Goal: Transaction & Acquisition: Purchase product/service

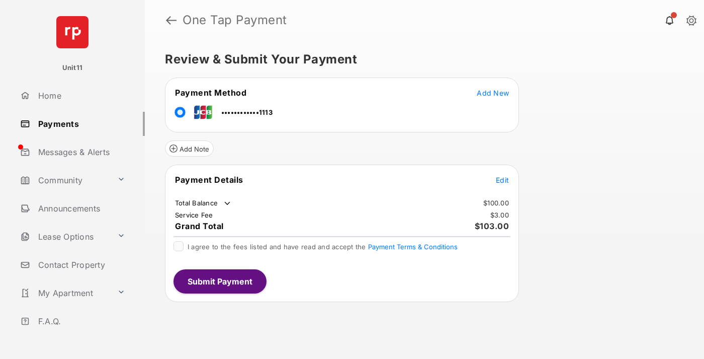
click at [502, 180] on span "Edit" at bounding box center [502, 180] width 13 height 9
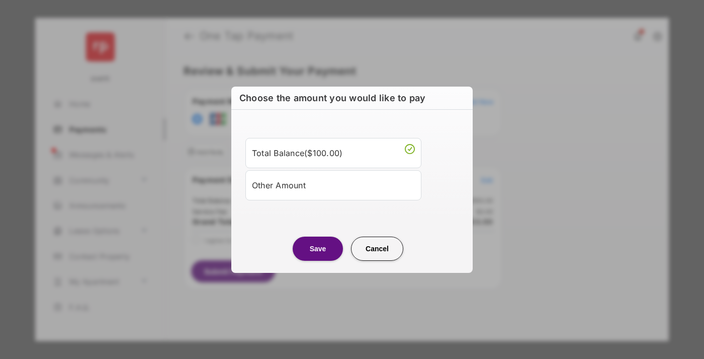
click at [333, 185] on div "Other Amount" at bounding box center [333, 185] width 163 height 17
type input "****"
click at [318, 261] on button "Save" at bounding box center [318, 248] width 50 height 24
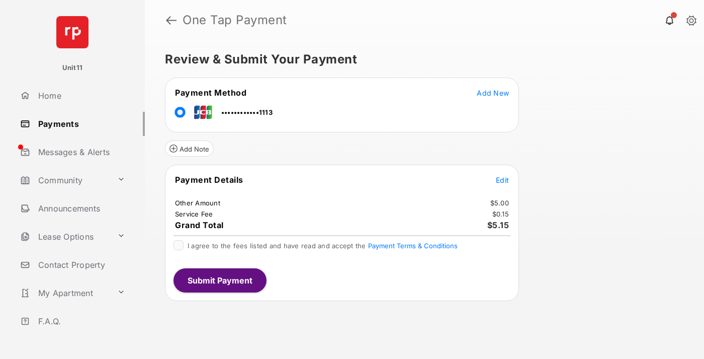
click at [502, 180] on span "Edit" at bounding box center [502, 180] width 13 height 9
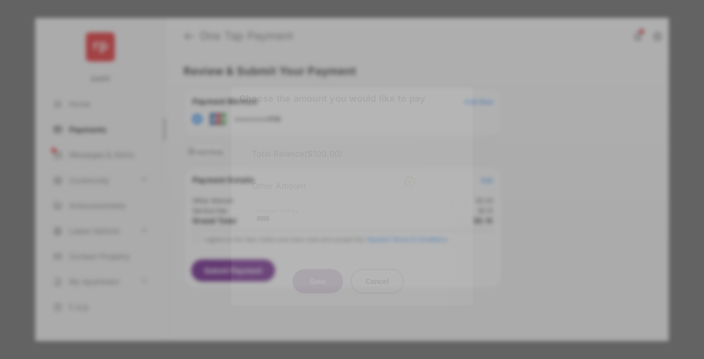
click at [318, 279] on button "Save" at bounding box center [318, 281] width 50 height 24
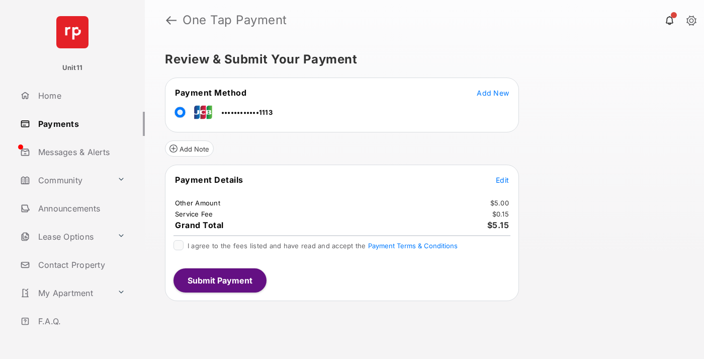
click at [219, 280] on button "Submit Payment" at bounding box center [220, 280] width 93 height 24
